Goal: Communication & Community: Answer question/provide support

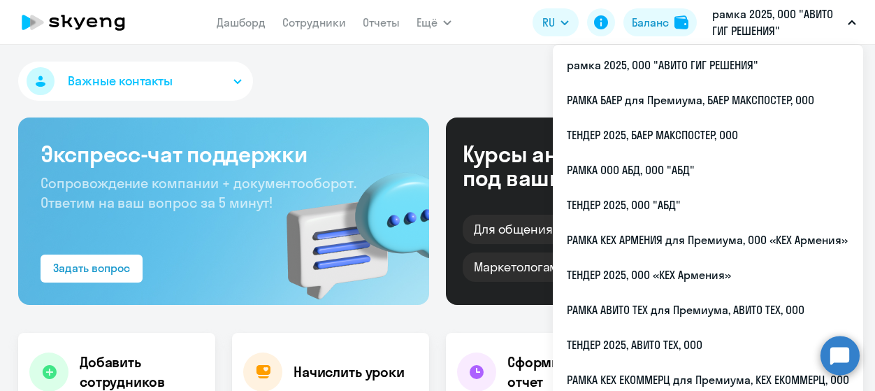
select select "30"
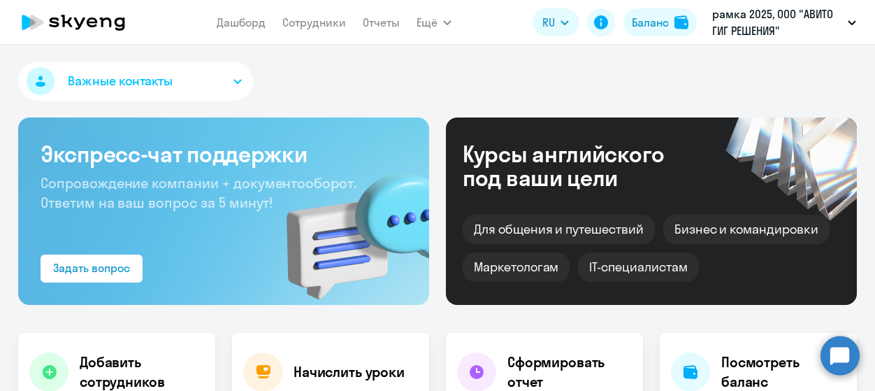
click at [838, 355] on circle at bounding box center [840, 355] width 39 height 39
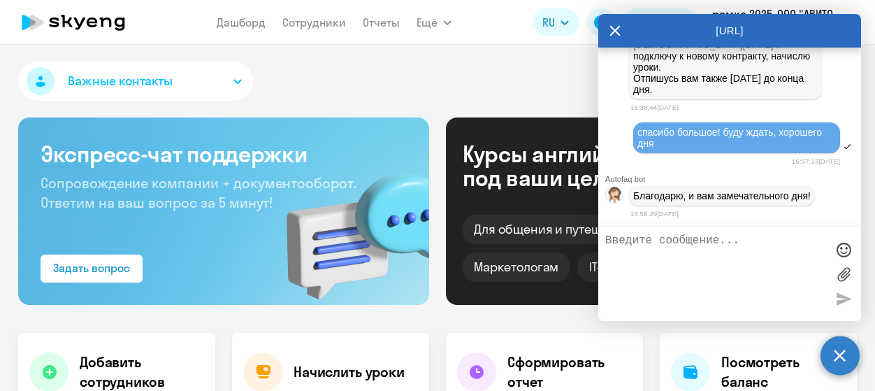
scroll to position [31735, 0]
click at [709, 251] on textarea at bounding box center [715, 274] width 221 height 80
type textarea "доброе утро! поднимаю вчерашнюю просьбу"
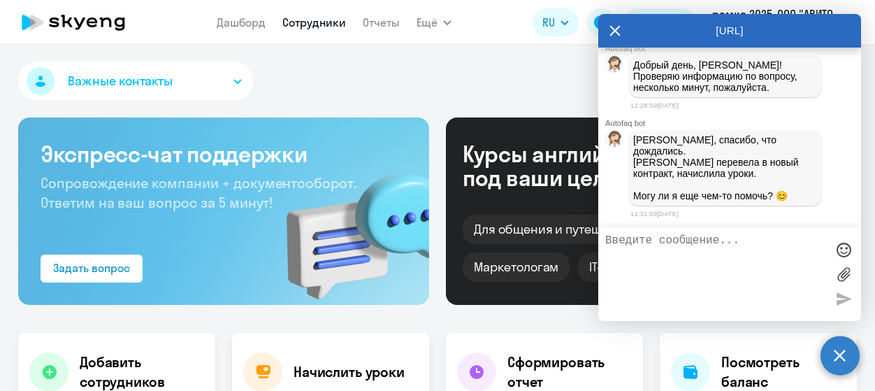
scroll to position [32105, 0]
click at [753, 284] on textarea at bounding box center [715, 274] width 221 height 80
type textarea "спасибо!! пока просьб больше нет хорошего дня вам!"
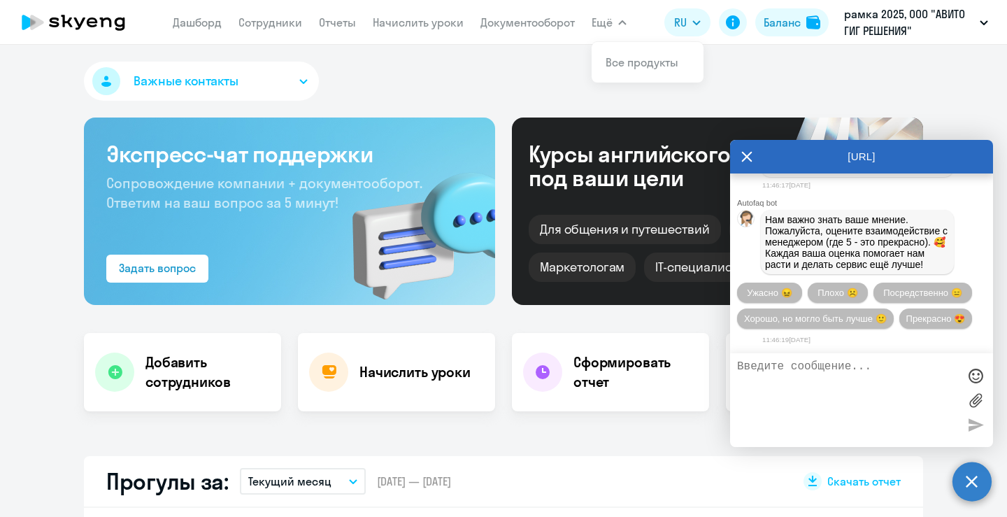
scroll to position [32504, 0]
click at [875, 313] on button "Прекрасно 😍" at bounding box center [935, 318] width 73 height 20
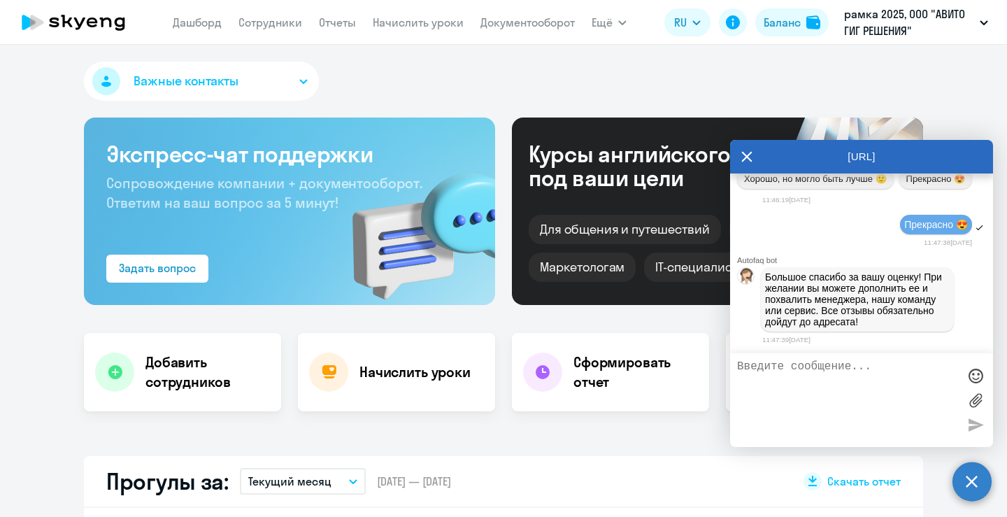
scroll to position [32339, 0]
drag, startPoint x: 751, startPoint y: 158, endPoint x: 751, endPoint y: 141, distance: 16.8
click at [751, 158] on icon at bounding box center [746, 157] width 11 height 34
